Goal: Complete application form

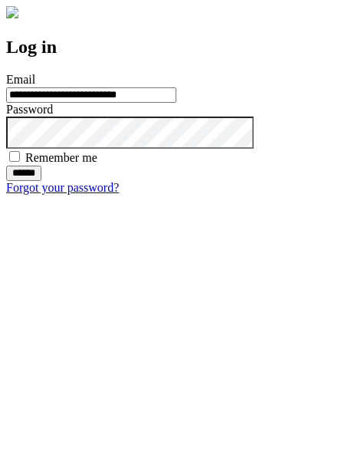
type input "**********"
click at [41, 181] on input "******" at bounding box center [23, 172] width 35 height 15
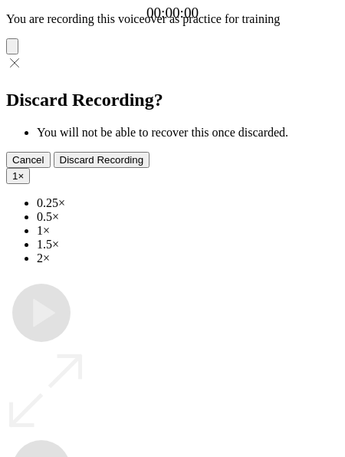
type input "**********"
